Goal: Task Accomplishment & Management: Use online tool/utility

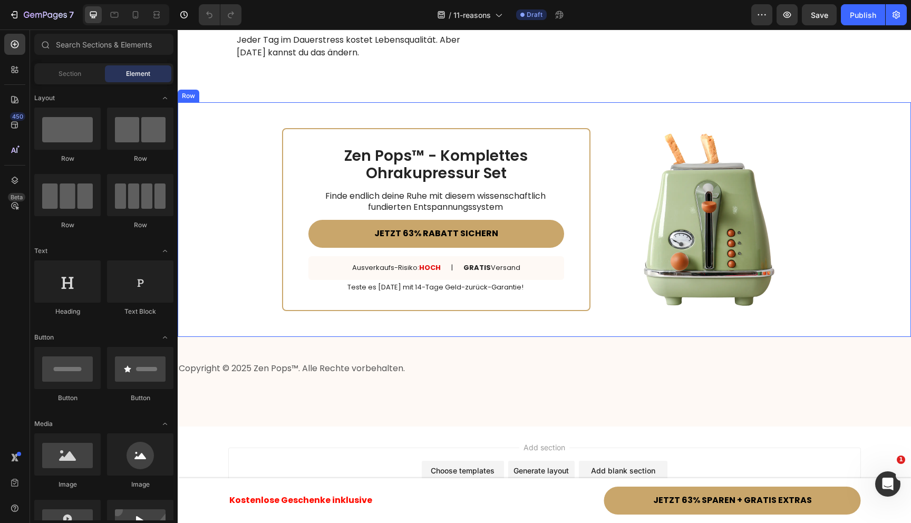
scroll to position [4130, 0]
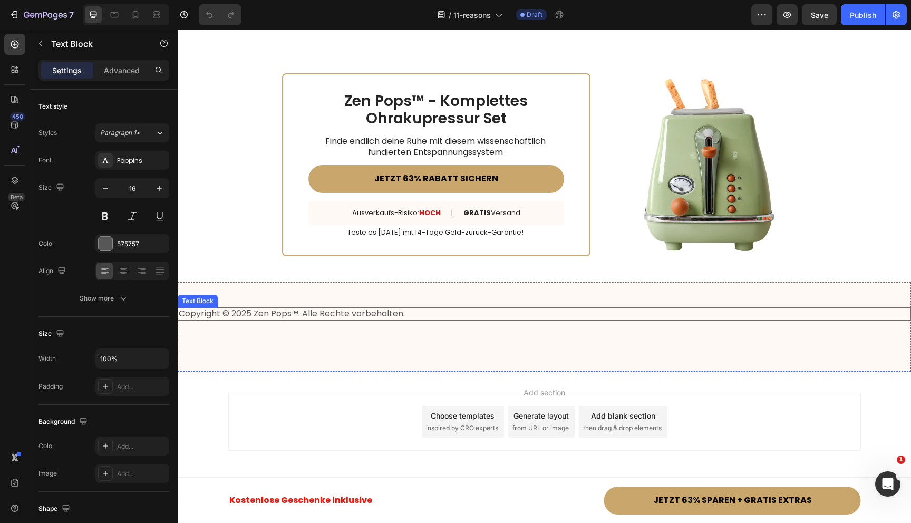
click at [466, 315] on p "Copyright © 2025 Zen Pops™. Alle Rechte vorbehalten." at bounding box center [544, 313] width 731 height 11
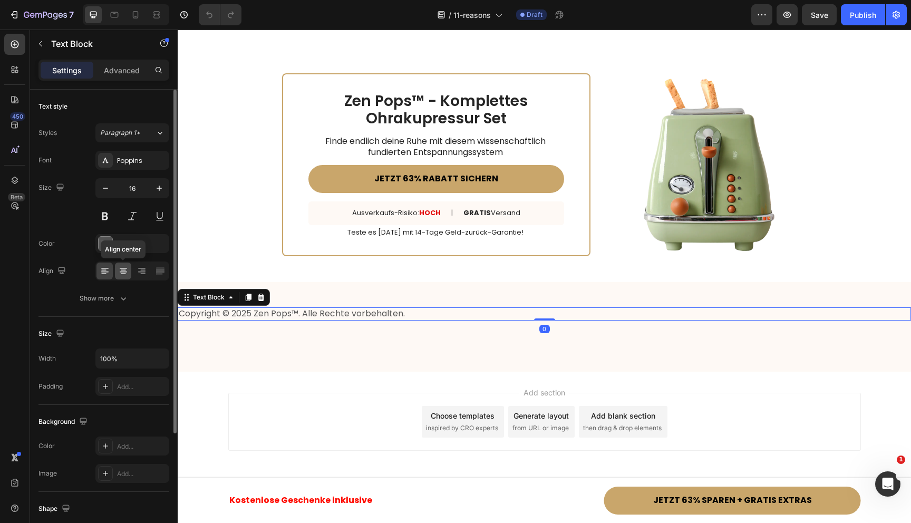
click at [121, 269] on icon at bounding box center [123, 271] width 11 height 11
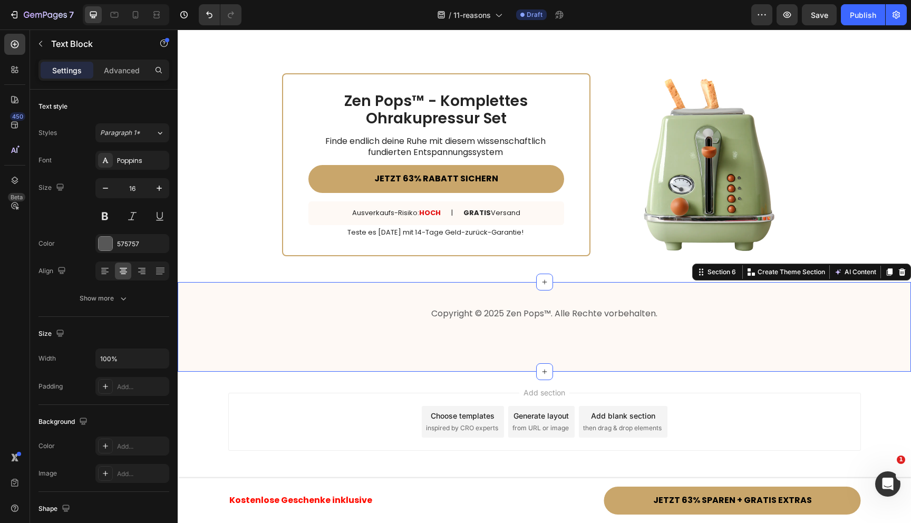
click at [415, 366] on div "Copyright © 2025 Zen Pops™. Alle Rechte vorbehalten. Text Block Section 6 You c…" at bounding box center [544, 327] width 733 height 90
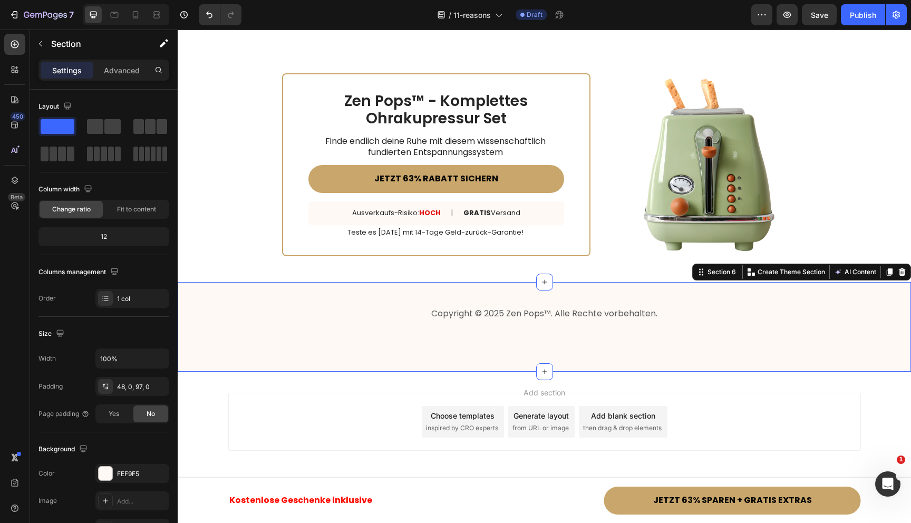
click at [414, 340] on div "Copyright © 2025 Zen Pops™. Alle Rechte vorbehalten. Text Block Section 6 You c…" at bounding box center [544, 327] width 733 height 90
click at [130, 375] on div "Width 100% Padding 48, 0, 97, 0 Page padding Yes No" at bounding box center [103, 385] width 131 height 75
click at [130, 383] on div "48, 0, 97, 0" at bounding box center [132, 386] width 31 height 9
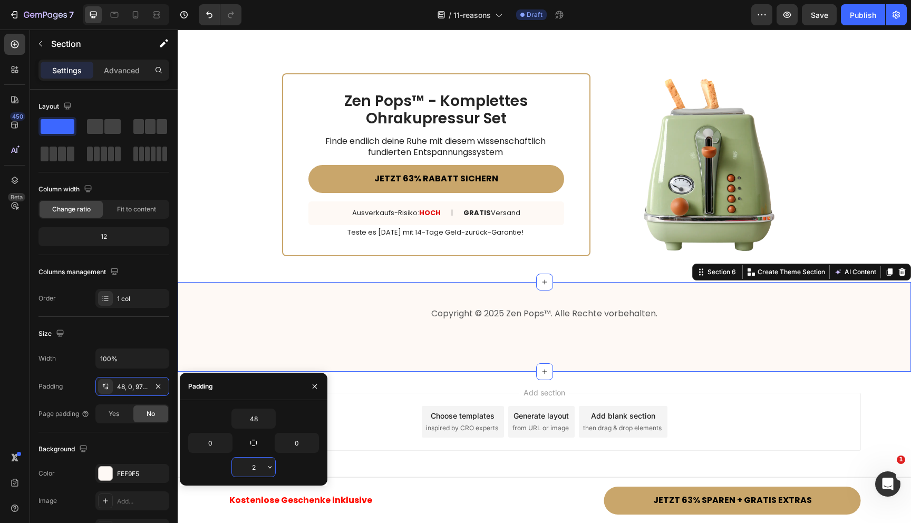
click at [252, 468] on input "2" at bounding box center [253, 467] width 43 height 19
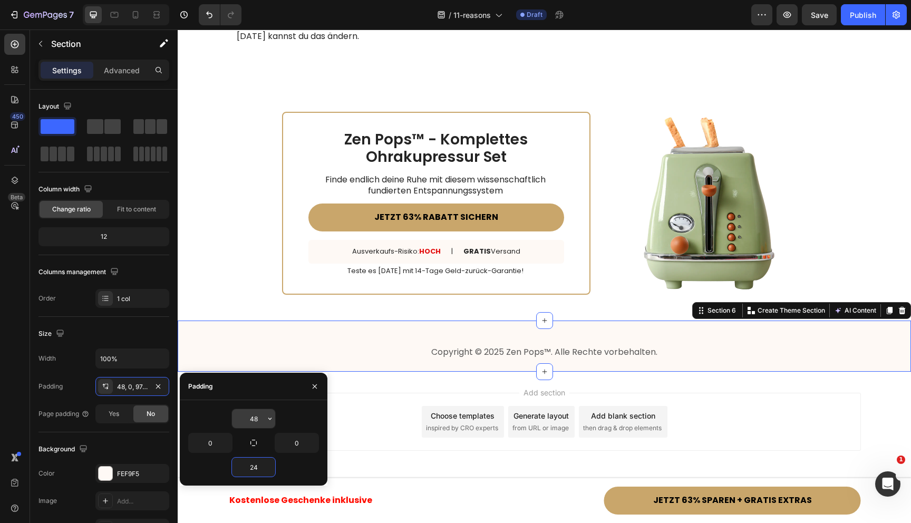
type input "24"
click at [251, 419] on input "48" at bounding box center [253, 418] width 43 height 19
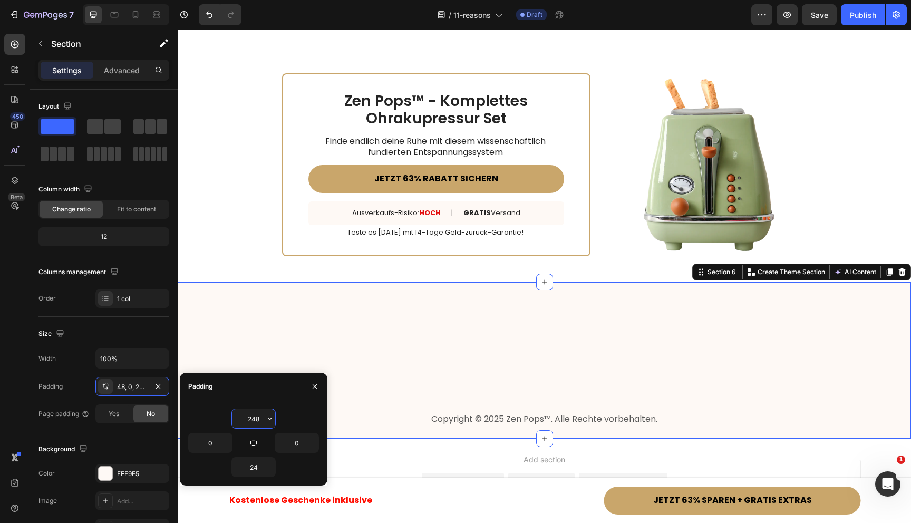
click at [255, 415] on input "248" at bounding box center [253, 418] width 43 height 19
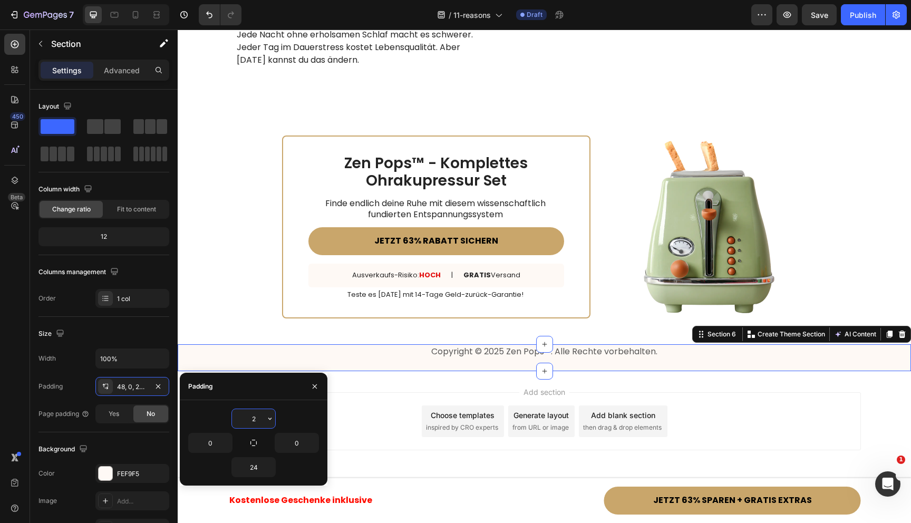
scroll to position [4079, 0]
type input "24"
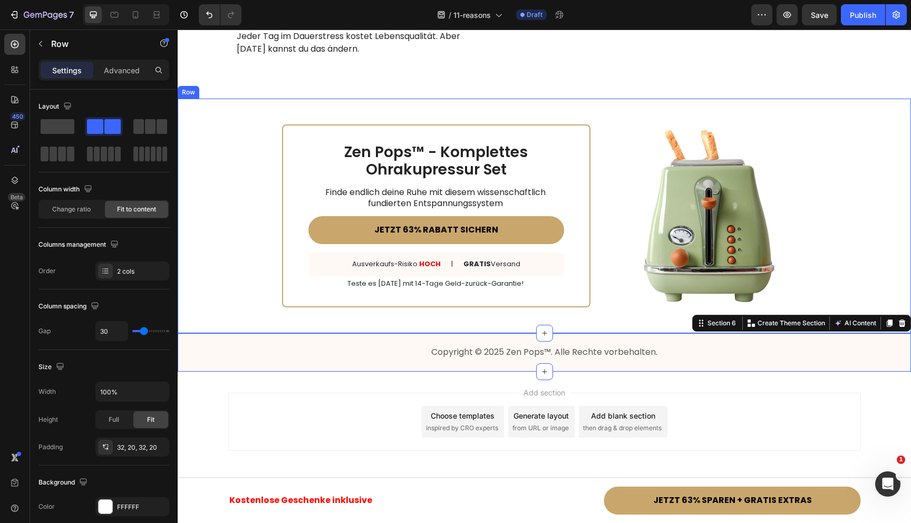
click at [237, 267] on div "Zen Pops™ - Komplettes Ohrakupressur Set Heading Finde endlich deine Ruhe mit d…" at bounding box center [544, 216] width 733 height 235
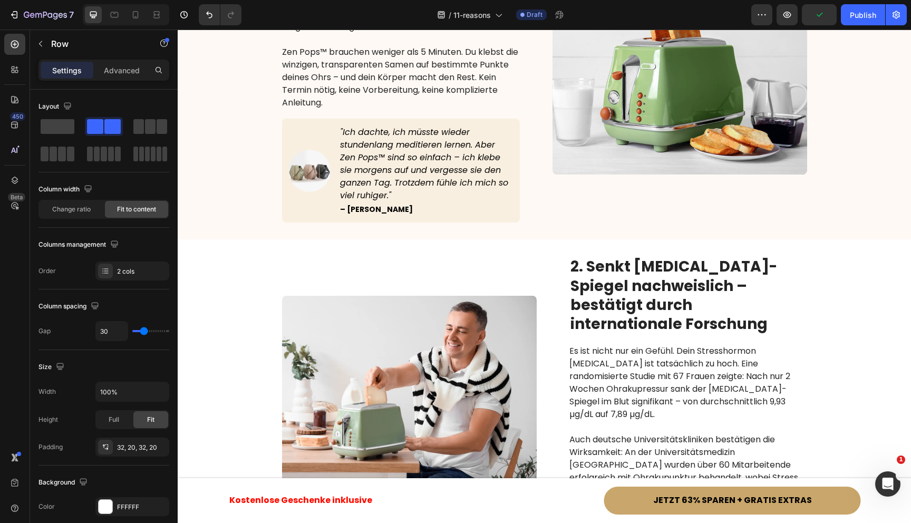
scroll to position [0, 0]
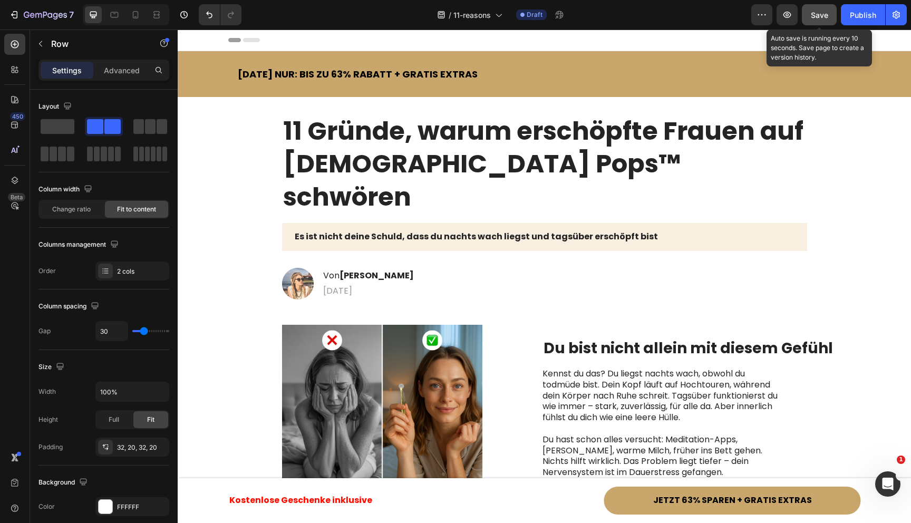
click at [821, 15] on span "Save" at bounding box center [819, 15] width 17 height 9
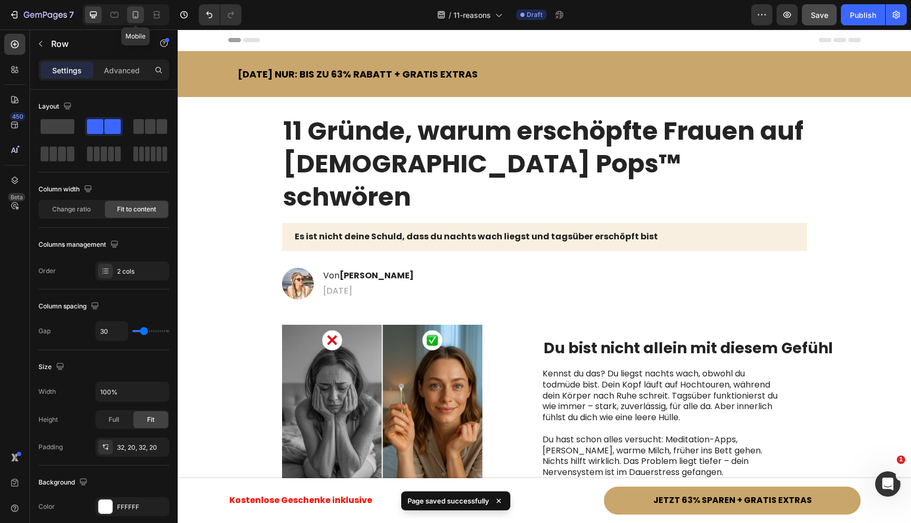
click at [135, 10] on icon at bounding box center [135, 14] width 11 height 11
type input "0"
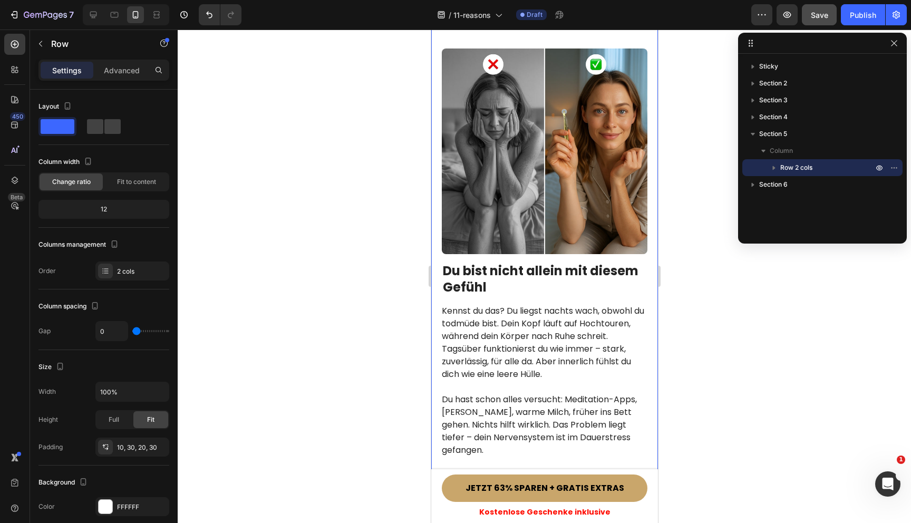
scroll to position [349, 0]
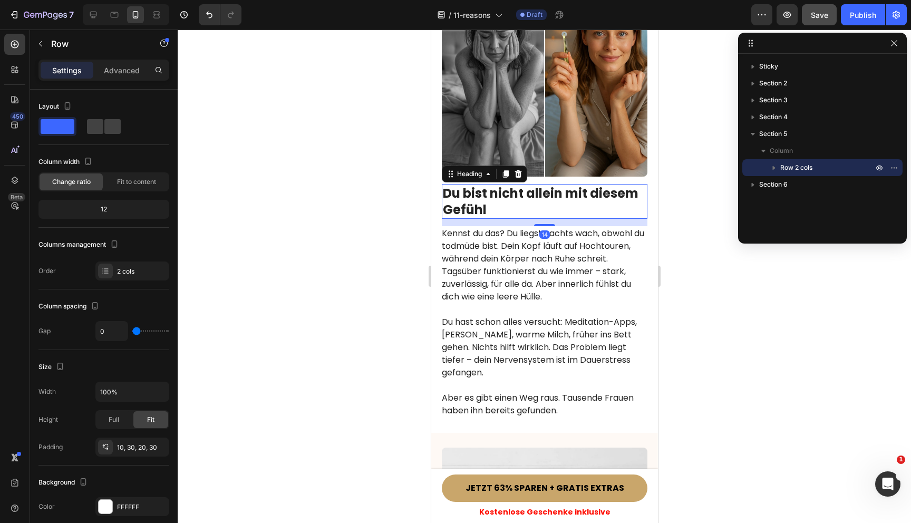
click at [497, 184] on h2 "Du bist nicht allein mit diesem Gefühl" at bounding box center [544, 201] width 206 height 35
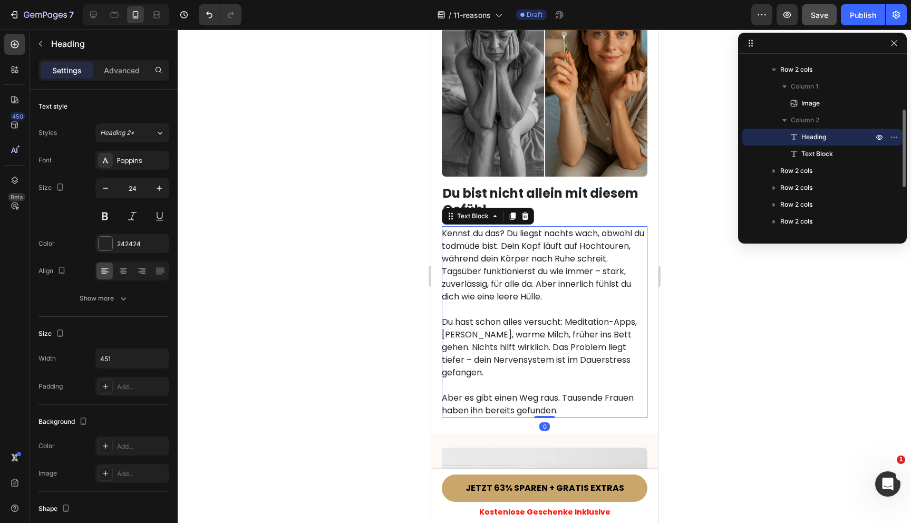
click at [490, 268] on p "Kennst du das? Du liegst nachts wach, obwohl du todmüde bist. Dein Kopf läuft a…" at bounding box center [543, 265] width 205 height 76
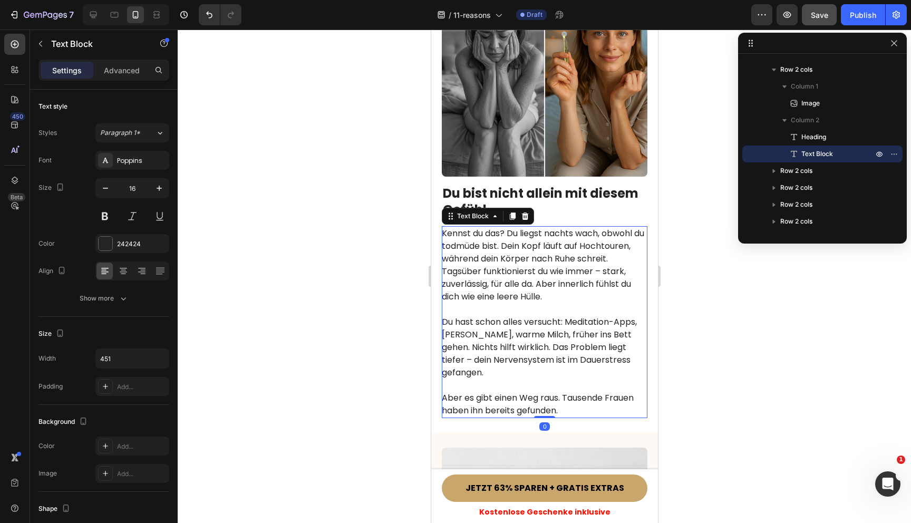
click at [376, 280] on div at bounding box center [544, 276] width 733 height 493
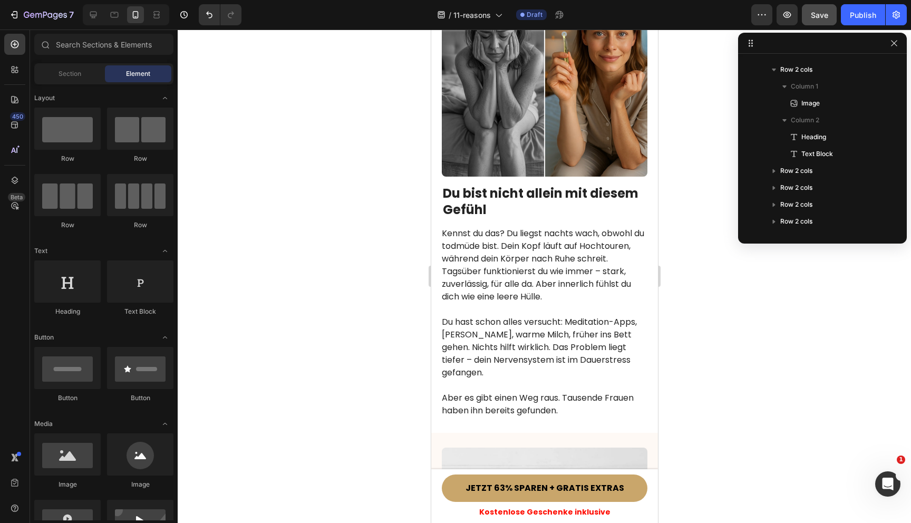
click at [394, 256] on div at bounding box center [544, 276] width 733 height 493
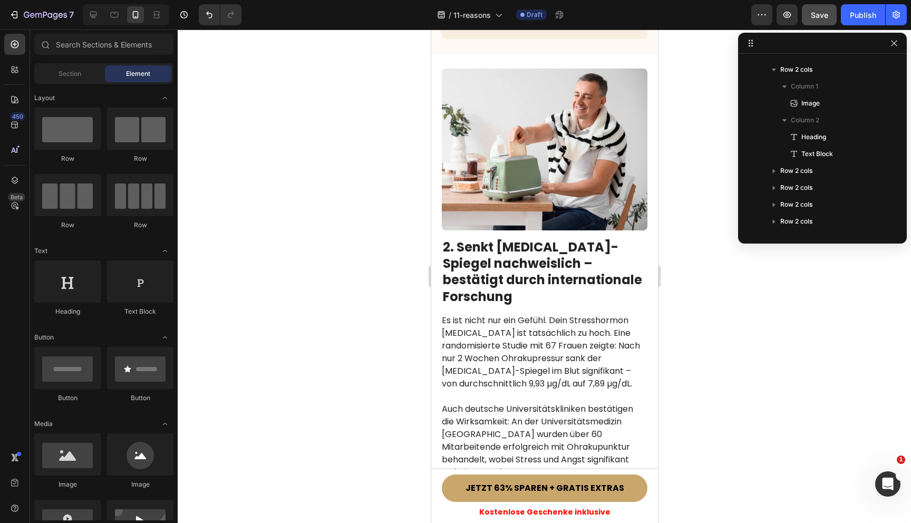
scroll to position [1250, 0]
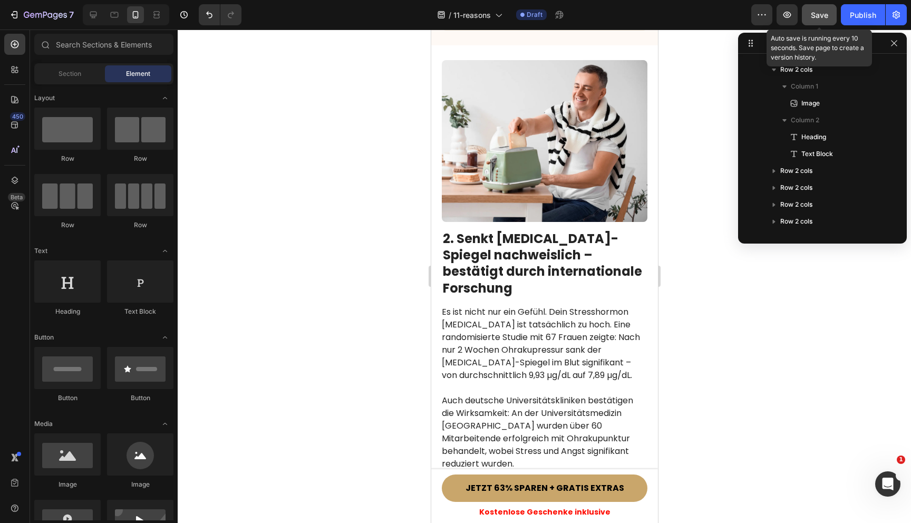
click at [821, 12] on span "Save" at bounding box center [819, 15] width 17 height 9
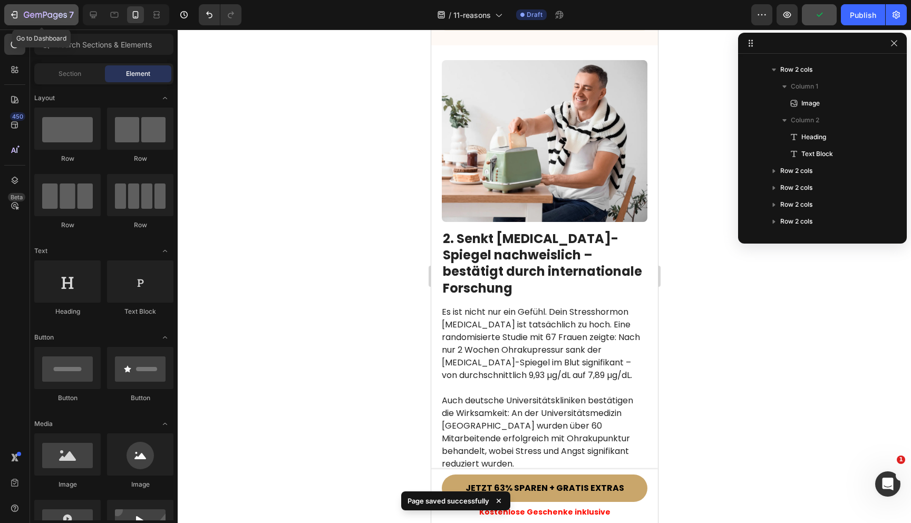
click at [17, 15] on icon "button" at bounding box center [14, 14] width 11 height 11
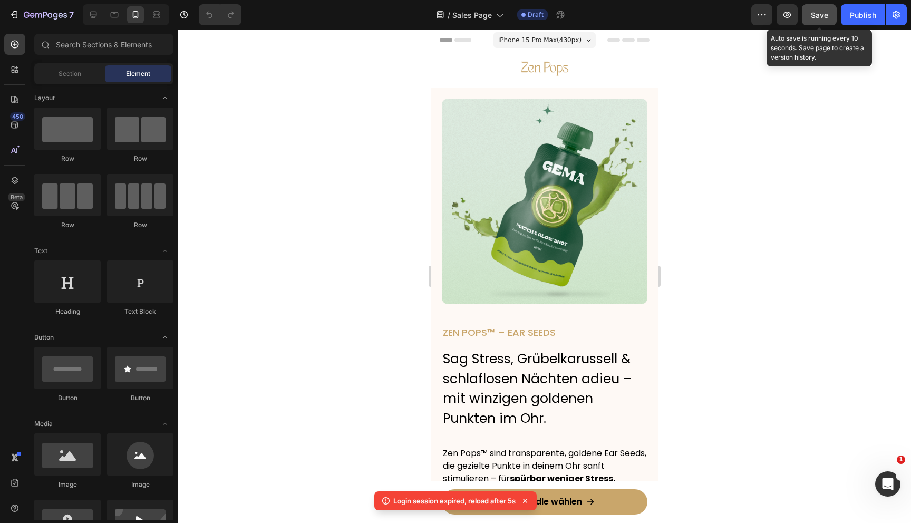
click at [815, 12] on span "Save" at bounding box center [819, 15] width 17 height 9
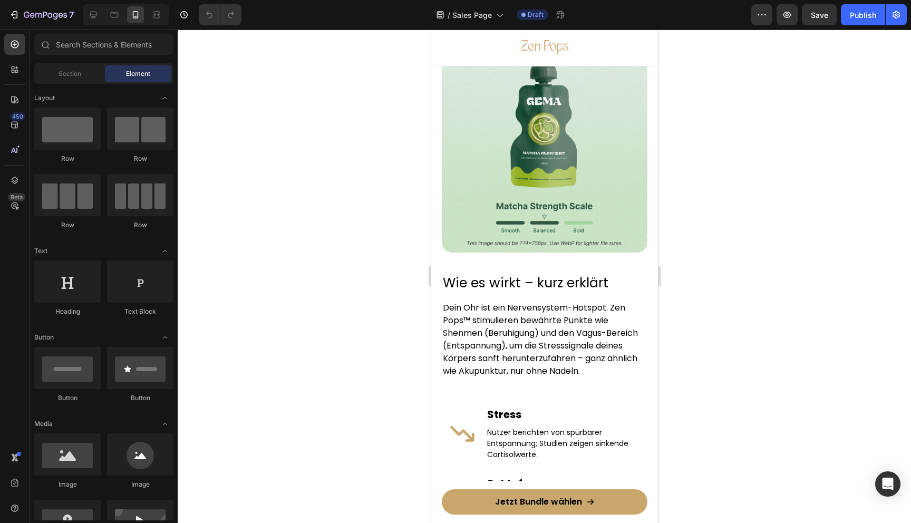
scroll to position [717, 0]
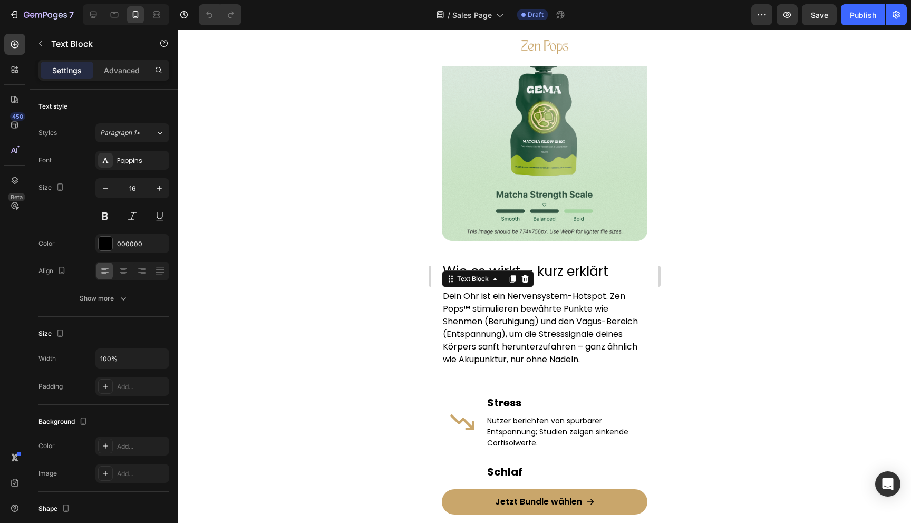
click at [520, 322] on p "Dein Ohr ist ein Nervensystem-Hotspot. Zen Pops™ stimulieren bewährte Punkte wi…" at bounding box center [543, 328] width 203 height 76
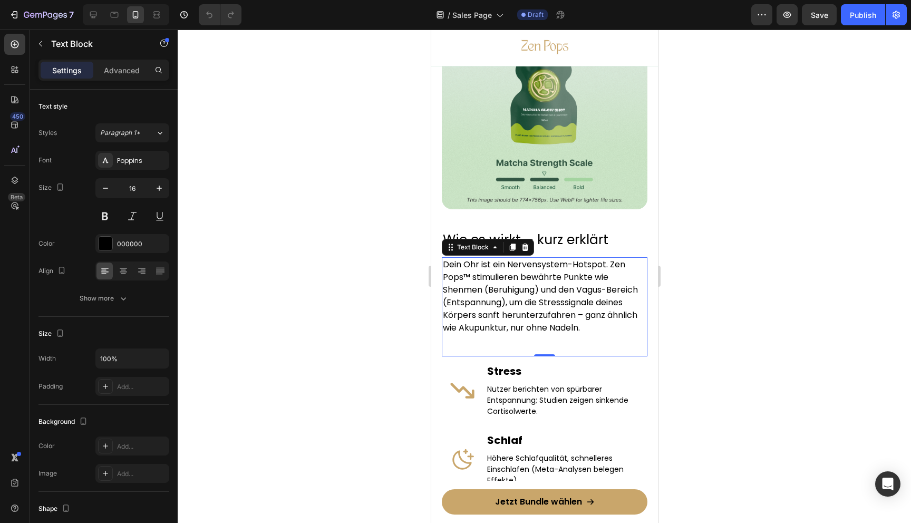
scroll to position [750, 0]
click at [480, 324] on p "Dein Ohr ist ein Nervensystem-Hotspot. Zen Pops™ stimulieren bewährte Punkte wi…" at bounding box center [543, 296] width 203 height 76
click at [480, 327] on p "Dein Ohr ist ein Nervensystem-Hotspot. Zen Pops™ stimulieren bewährte Punkte wi…" at bounding box center [543, 296] width 203 height 76
click at [475, 328] on p "Dein Ohr ist ein Nervensystem-Hotspot. Zen Pops™ stimulieren bewährte Punkte wi…" at bounding box center [543, 296] width 203 height 76
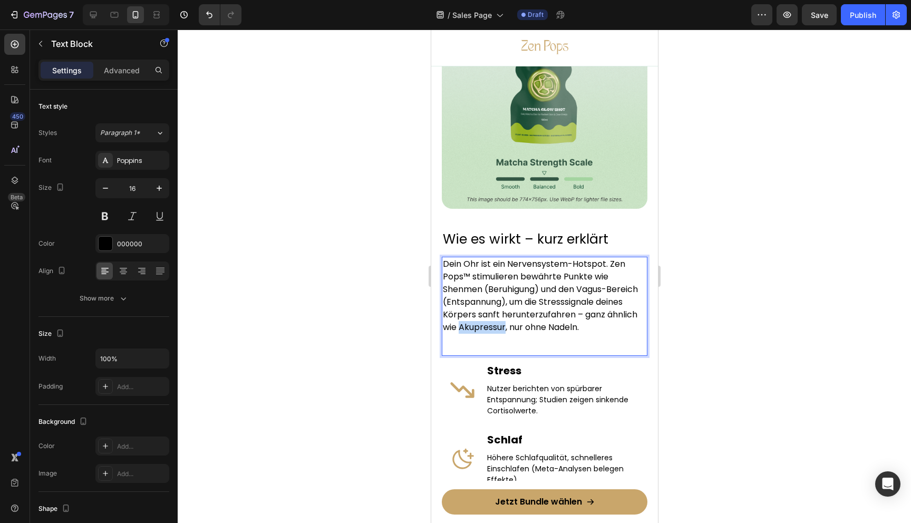
click at [475, 328] on p "Dein Ohr ist ein Nervensystem-Hotspot. Zen Pops™ stimulieren bewährte Punkte wi…" at bounding box center [543, 296] width 203 height 76
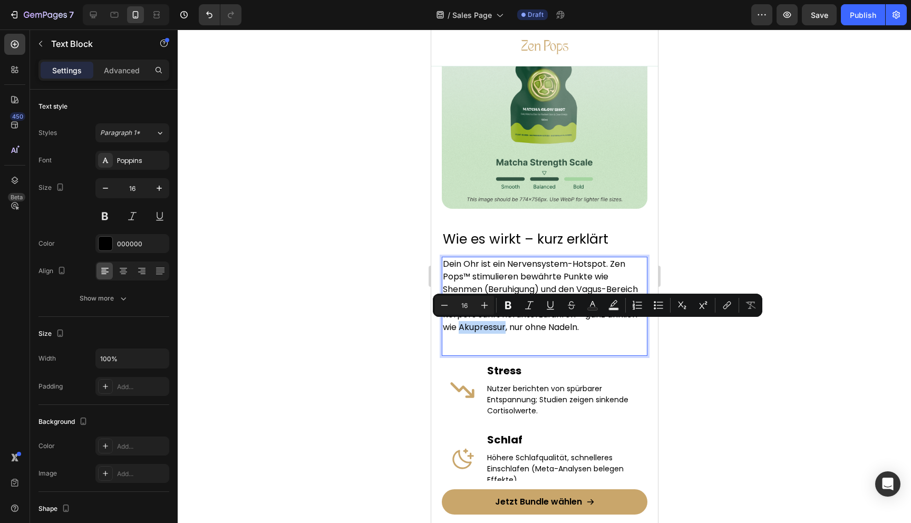
copy p "Akupressur"
drag, startPoint x: 720, startPoint y: 346, endPoint x: 180, endPoint y: 351, distance: 539.8
click at [720, 346] on div at bounding box center [544, 276] width 733 height 493
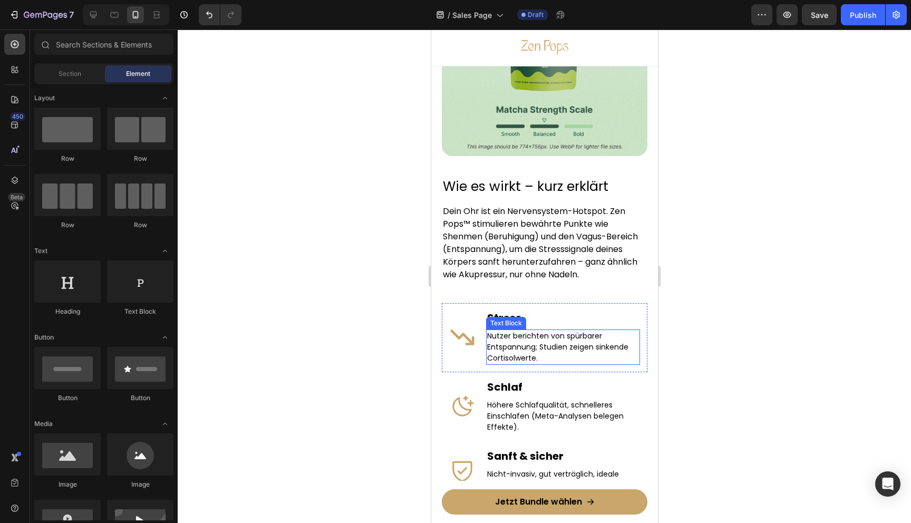
scroll to position [813, 0]
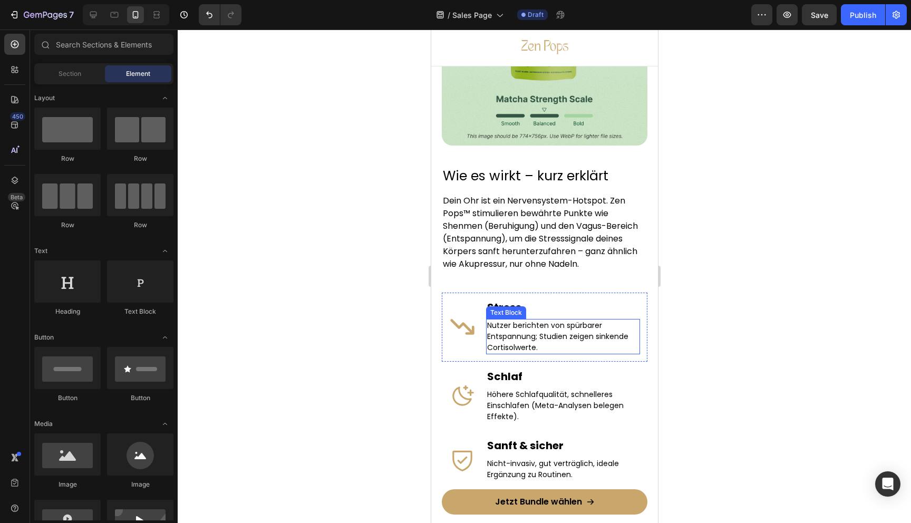
click at [557, 328] on p "Nutzer berichten von spürbarer Entspannung; Studien zeigen sinkende Cortisolwer…" at bounding box center [562, 336] width 152 height 33
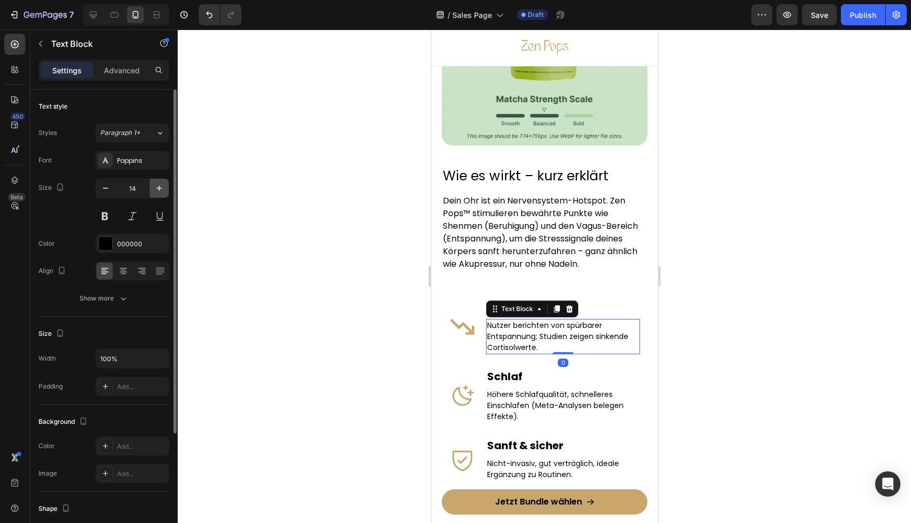
click at [154, 180] on button "button" at bounding box center [159, 188] width 19 height 19
drag, startPoint x: 155, startPoint y: 182, endPoint x: 24, endPoint y: 373, distance: 231.6
click at [155, 182] on button "button" at bounding box center [159, 188] width 19 height 19
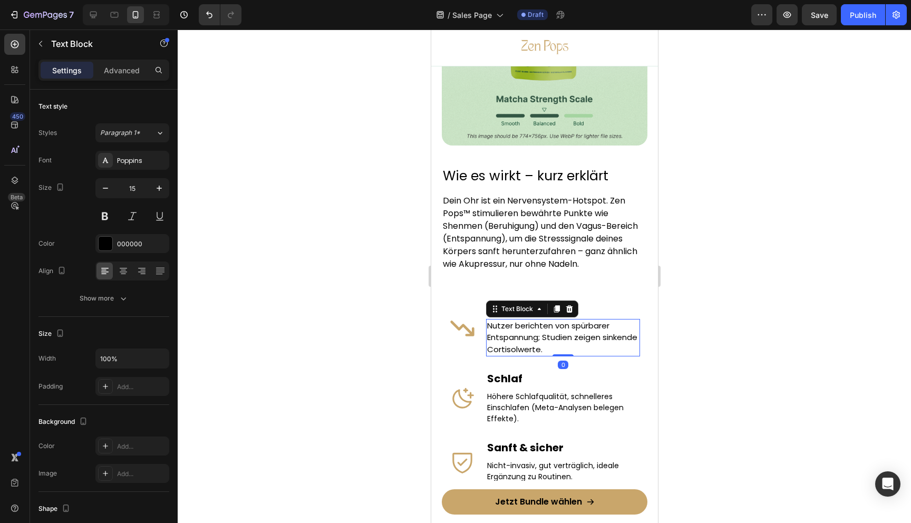
type input "16"
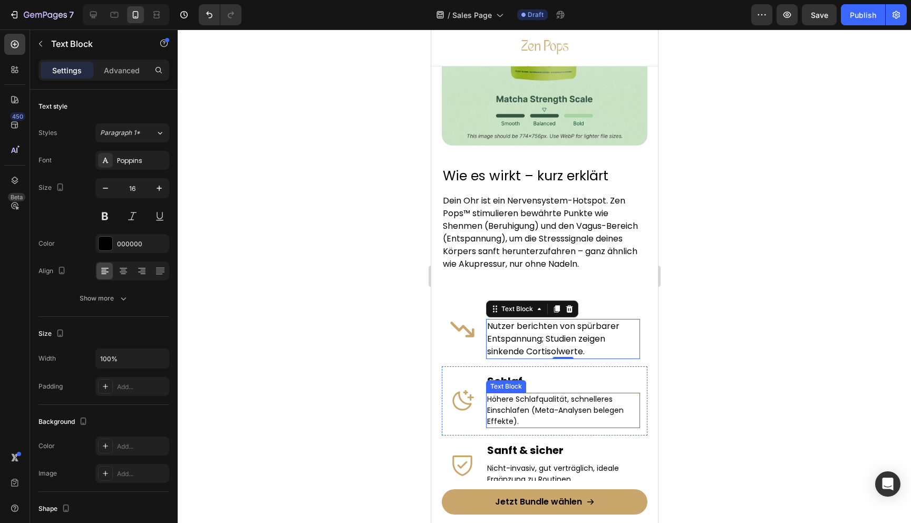
click at [519, 422] on p "Höhere Schlafqualität, schnelleres Einschlafen (Meta-Analysen belegen Effekte)." at bounding box center [562, 410] width 152 height 33
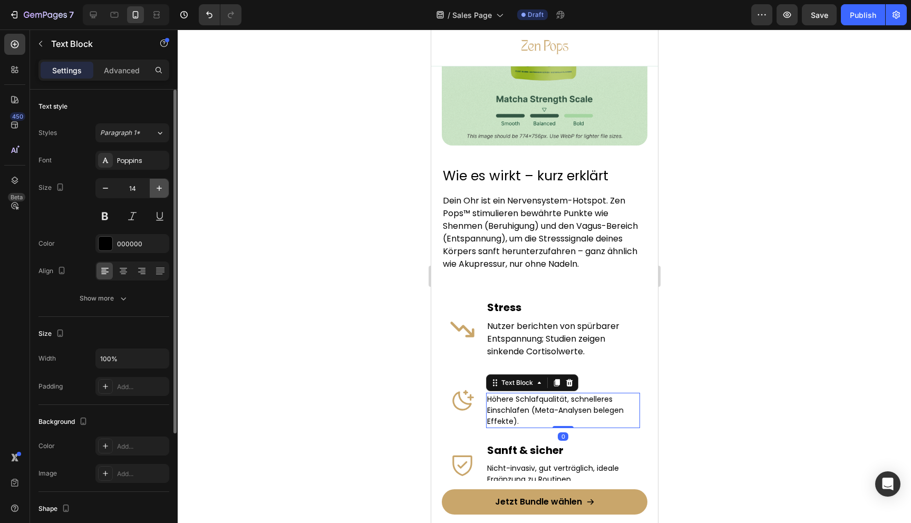
click at [161, 191] on icon "button" at bounding box center [159, 188] width 11 height 11
type input "16"
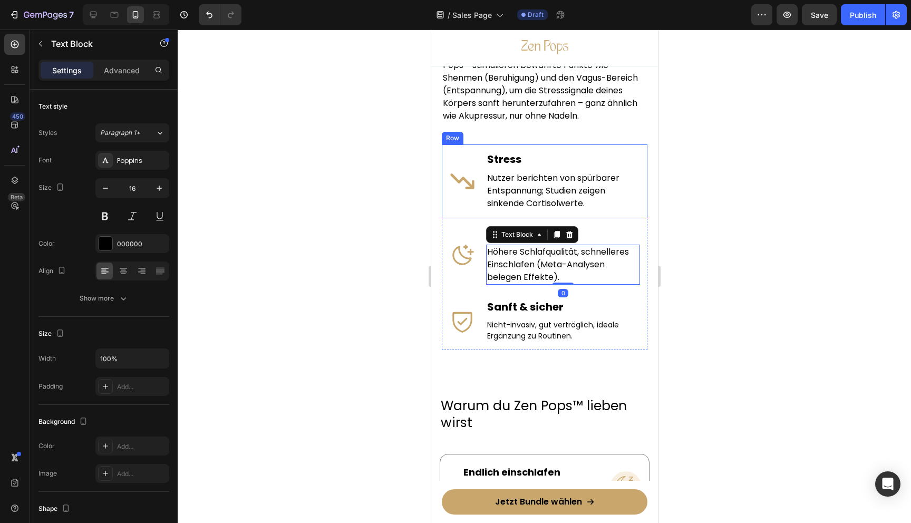
scroll to position [985, 0]
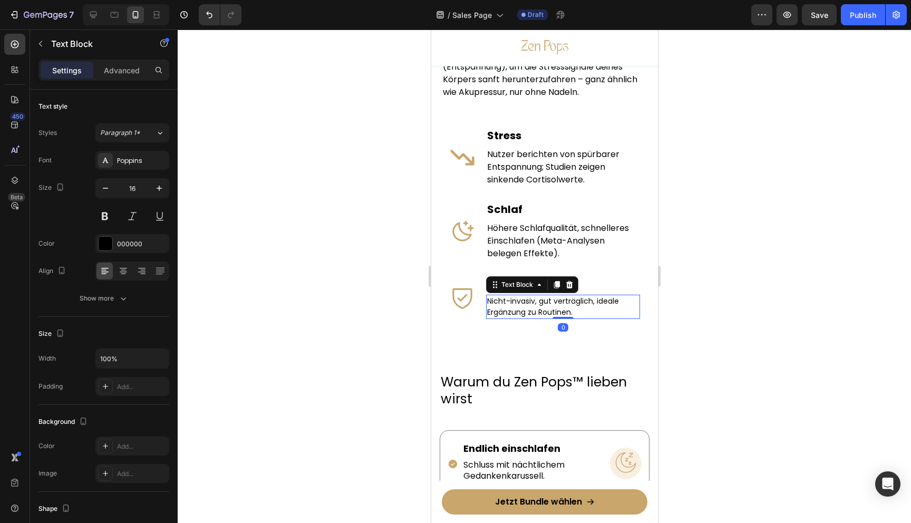
click at [510, 307] on p "Nicht-invasiv, gut verträglich, ideale Ergänzung zu Routinen." at bounding box center [562, 307] width 152 height 22
click at [162, 184] on icon "button" at bounding box center [159, 188] width 11 height 11
type input "16"
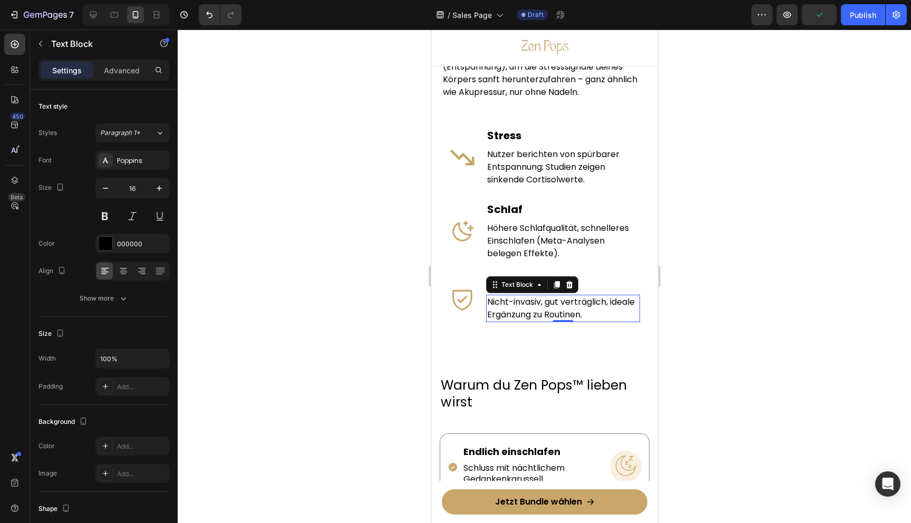
click at [387, 233] on div at bounding box center [544, 276] width 733 height 493
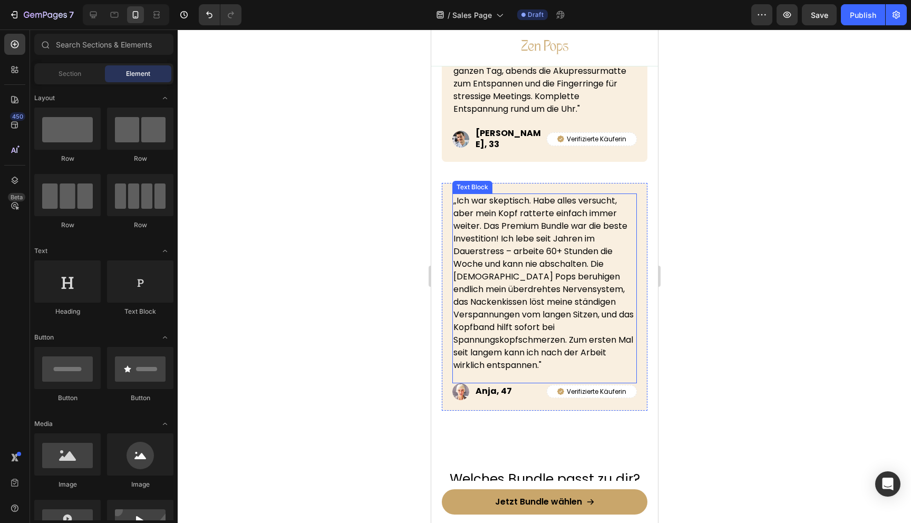
scroll to position [4534, 0]
click at [566, 275] on p "„Ich war skeptisch. Habe alles versucht, aber mein Kopf ratterte einfach immer …" at bounding box center [544, 281] width 182 height 177
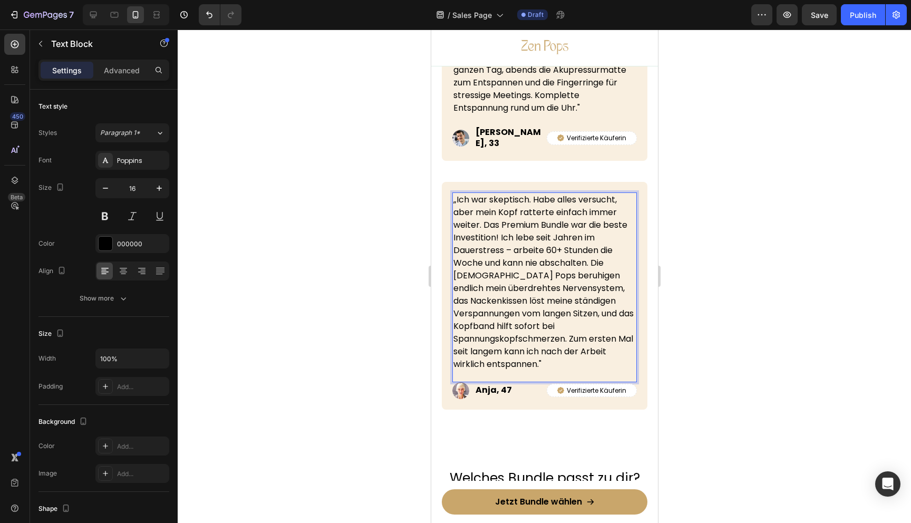
click at [593, 275] on p "„Ich war skeptisch. Habe alles versucht, aber mein Kopf ratterte einfach immer …" at bounding box center [544, 281] width 182 height 177
click at [523, 300] on p "„Ich war skeptisch. Habe alles versucht, aber mein Kopf ratterte einfach immer …" at bounding box center [544, 281] width 182 height 177
click at [599, 301] on p "„Ich war skeptisch. Habe alles versucht, aber mein Kopf ratterte einfach immer …" at bounding box center [544, 281] width 182 height 177
click at [569, 326] on p "„Ich war skeptisch. Habe alles versucht, aber mein Kopf ratterte einfach immer …" at bounding box center [544, 281] width 182 height 177
click at [539, 353] on p "„Ich war skeptisch. Habe alles versucht, aber mein Kopf ratterte einfach immer …" at bounding box center [544, 281] width 182 height 177
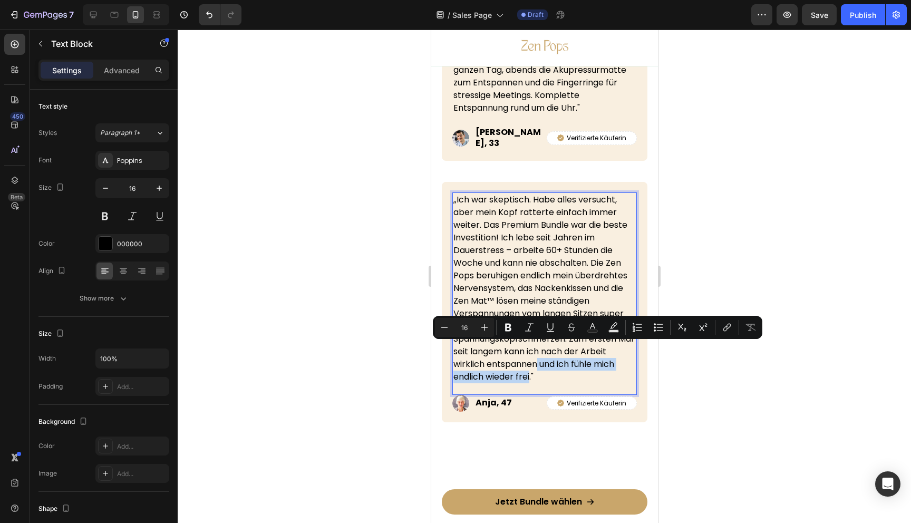
drag, startPoint x: 537, startPoint y: 349, endPoint x: 530, endPoint y: 361, distance: 13.5
click at [530, 361] on p "„Ich war skeptisch. Habe alles versucht, aber mein Kopf ratterte einfach immer …" at bounding box center [544, 288] width 182 height 190
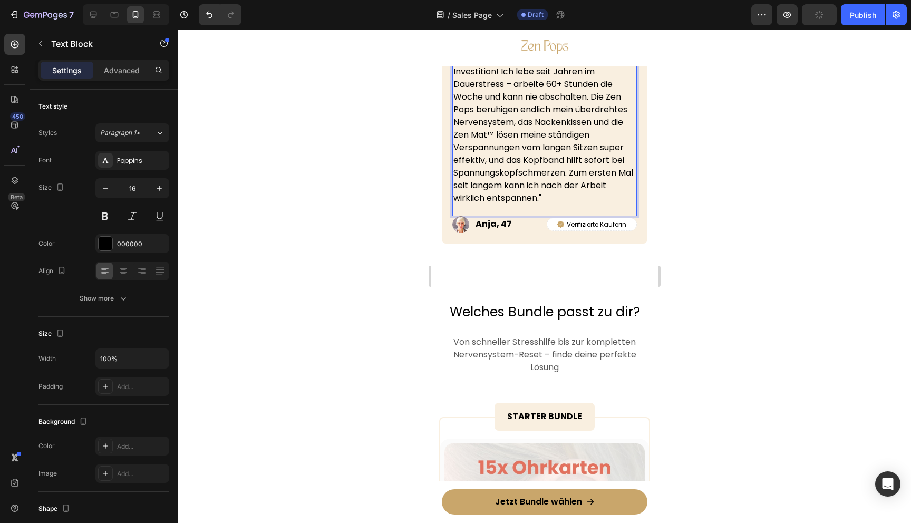
scroll to position [4711, 0]
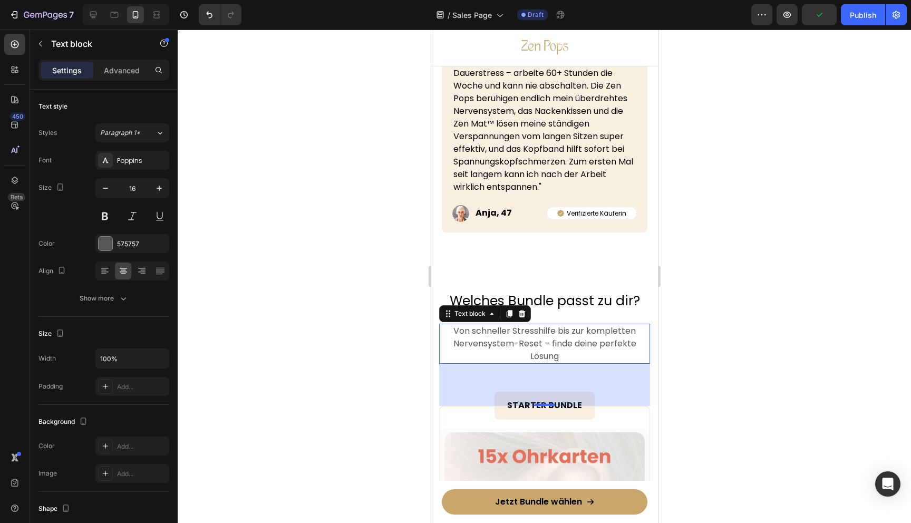
click at [519, 325] on p "Von schneller Stresshilfe bis zur kompletten Nervensystem-Reset – finde deine p…" at bounding box center [544, 344] width 209 height 38
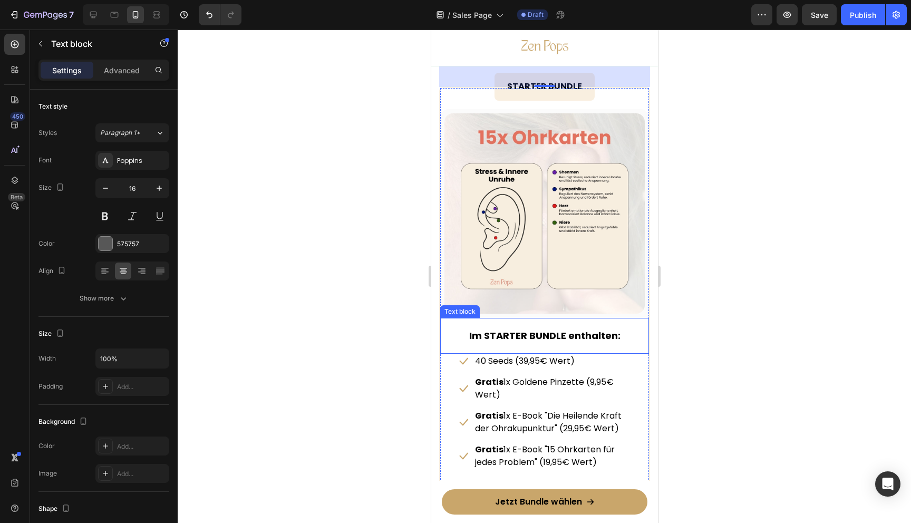
scroll to position [5042, 0]
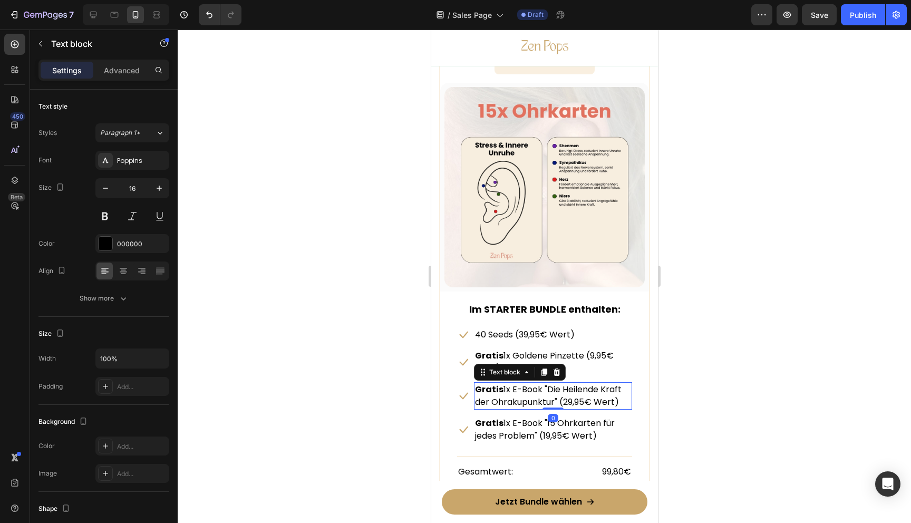
click at [540, 400] on p "Gratis 1x E-Book "Die Heilende Kraft der Ohrakupunktur" (29,95€ Wert)" at bounding box center [552, 395] width 156 height 25
click at [527, 403] on p "Gratis 1x E-Book "Die Heilende Kraft der Ohrakupunktur" (29,95€ Wert)" at bounding box center [552, 395] width 156 height 25
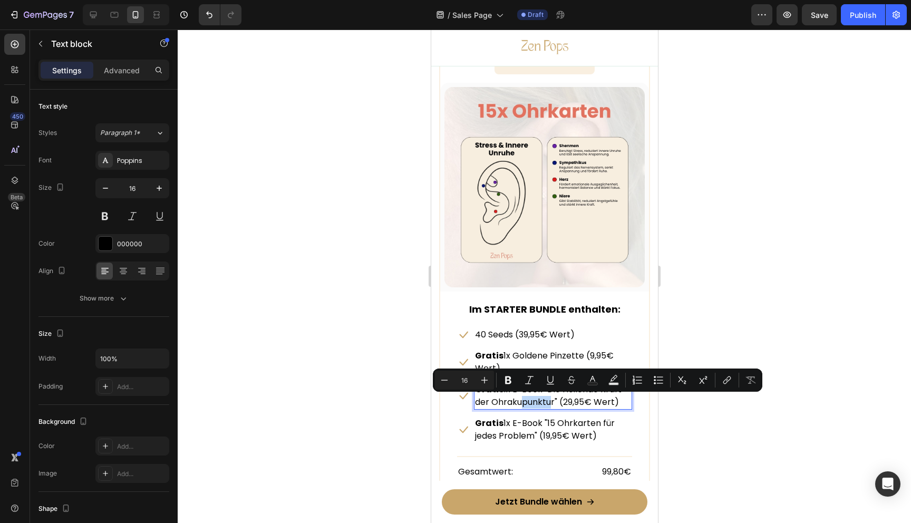
drag, startPoint x: 522, startPoint y: 403, endPoint x: 552, endPoint y: 403, distance: 30.0
click at [552, 403] on p "Gratis 1x E-Book "Die Heilende Kraft der Ohrakupunktur" (29,95€ Wert)" at bounding box center [552, 395] width 156 height 25
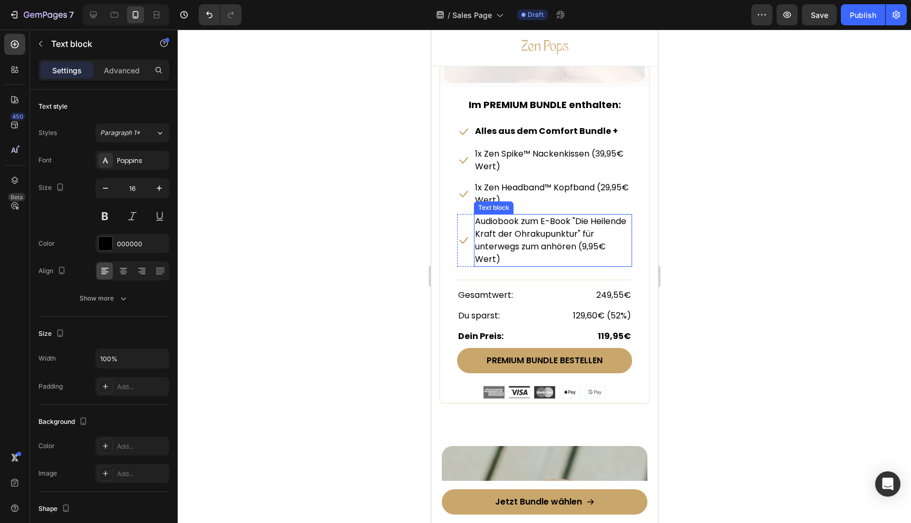
scroll to position [6377, 0]
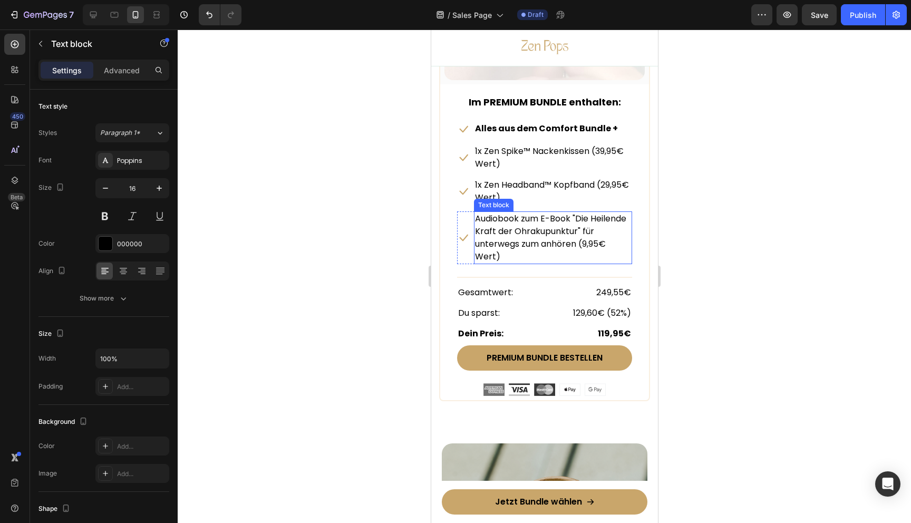
click at [547, 231] on p "Audiobook zum E-Book "Die Heilende Kraft der Ohrakupunktur" für unterwegs zum a…" at bounding box center [552, 237] width 156 height 51
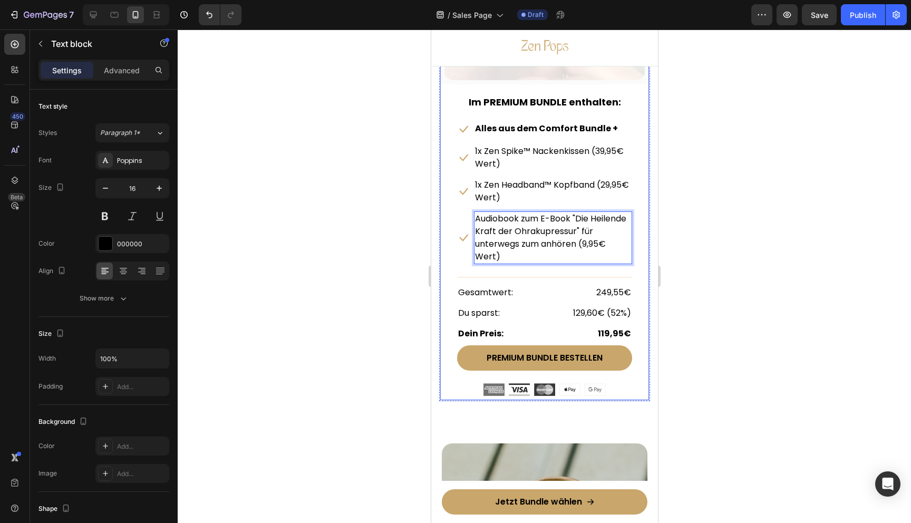
click at [708, 274] on div at bounding box center [544, 276] width 733 height 493
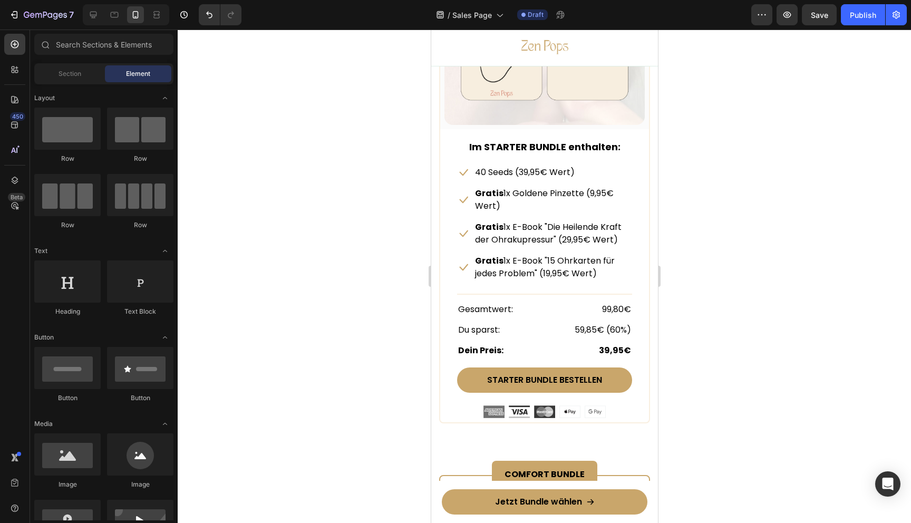
scroll to position [4909, 0]
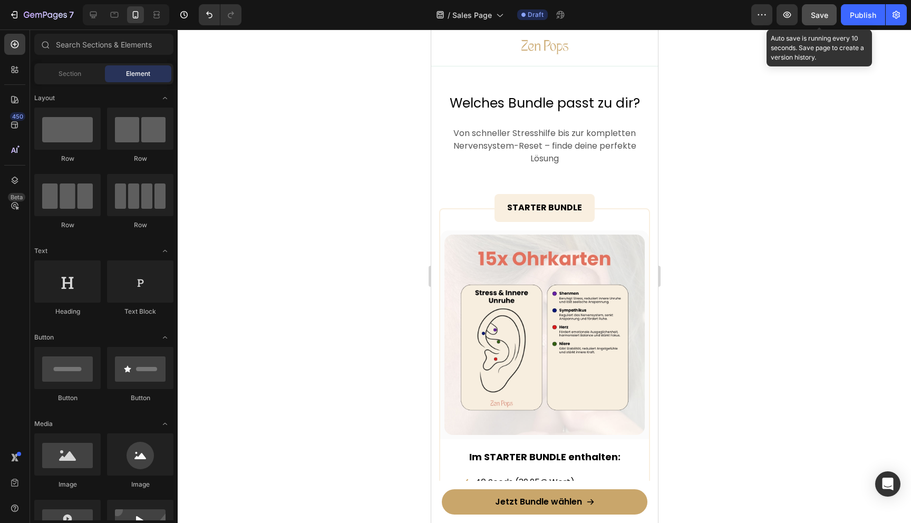
click at [820, 15] on span "Save" at bounding box center [819, 15] width 17 height 9
click at [822, 15] on span "Save" at bounding box center [819, 15] width 17 height 9
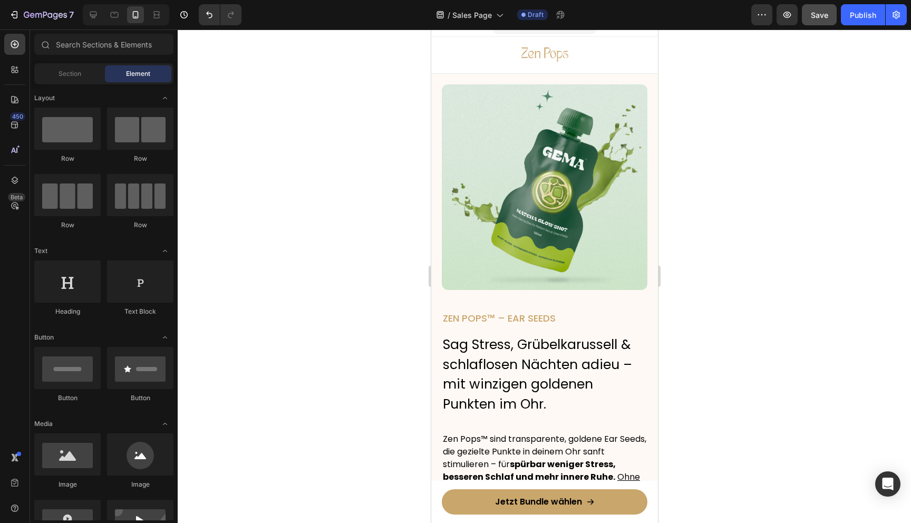
scroll to position [0, 0]
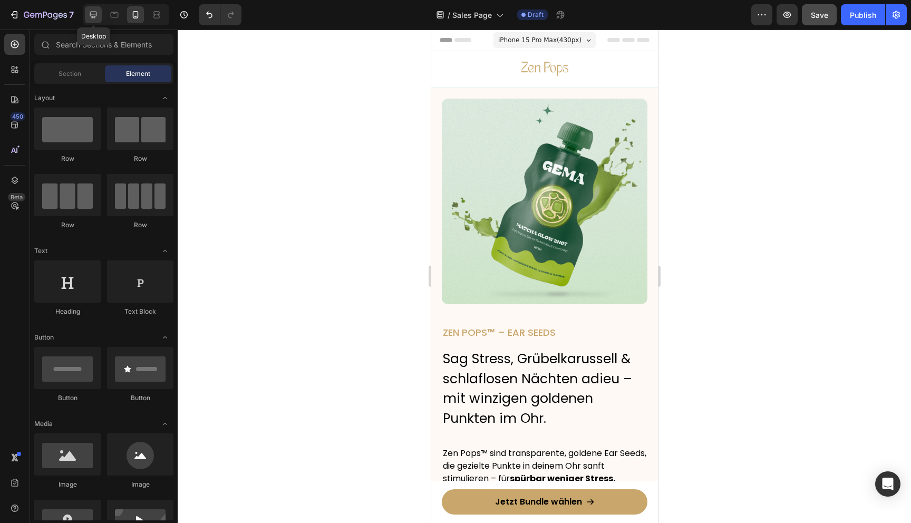
click at [96, 15] on icon at bounding box center [93, 15] width 7 height 7
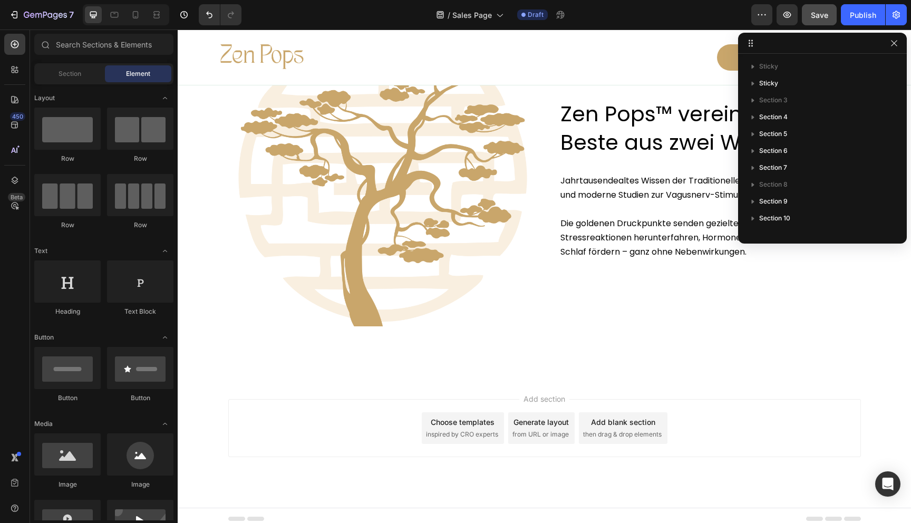
scroll to position [4923, 0]
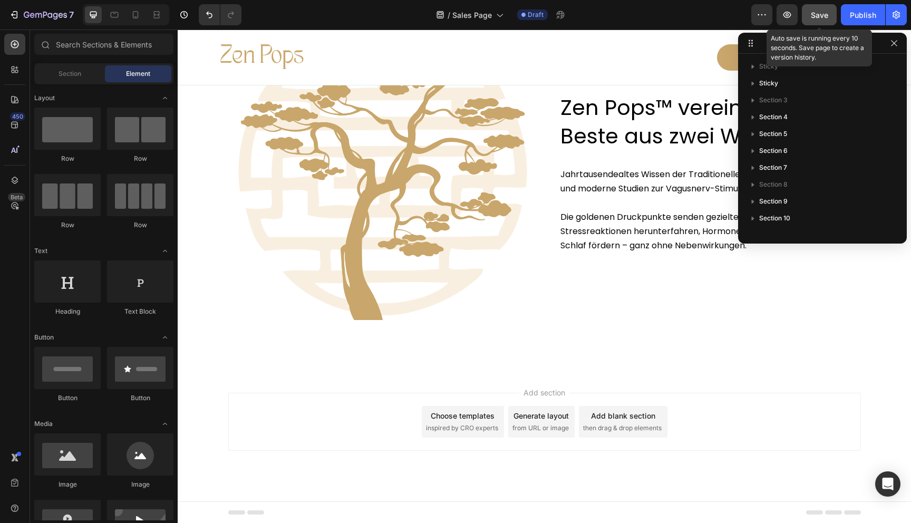
click at [819, 16] on span "Save" at bounding box center [819, 15] width 17 height 9
click at [819, 16] on icon "button" at bounding box center [819, 15] width 6 height 4
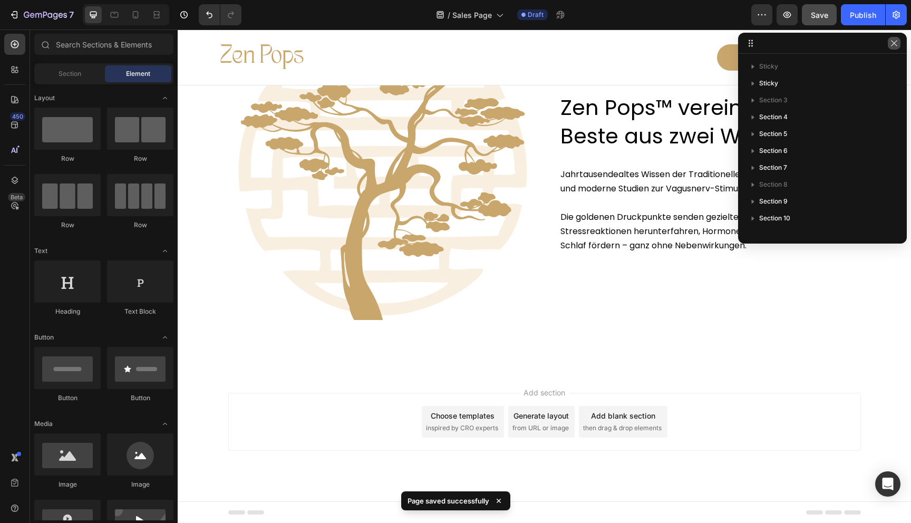
click at [893, 45] on icon "button" at bounding box center [894, 43] width 8 height 8
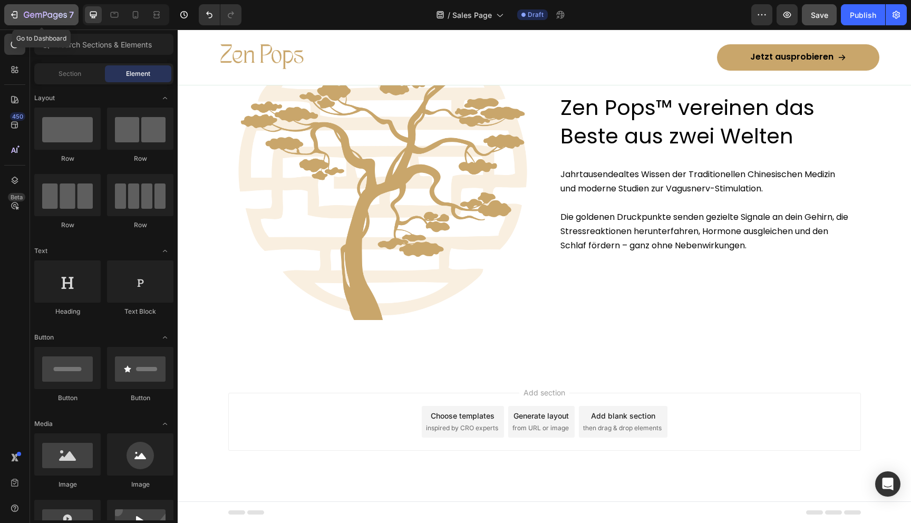
click at [15, 14] on icon "button" at bounding box center [14, 14] width 11 height 11
